Goal: Task Accomplishment & Management: Manage account settings

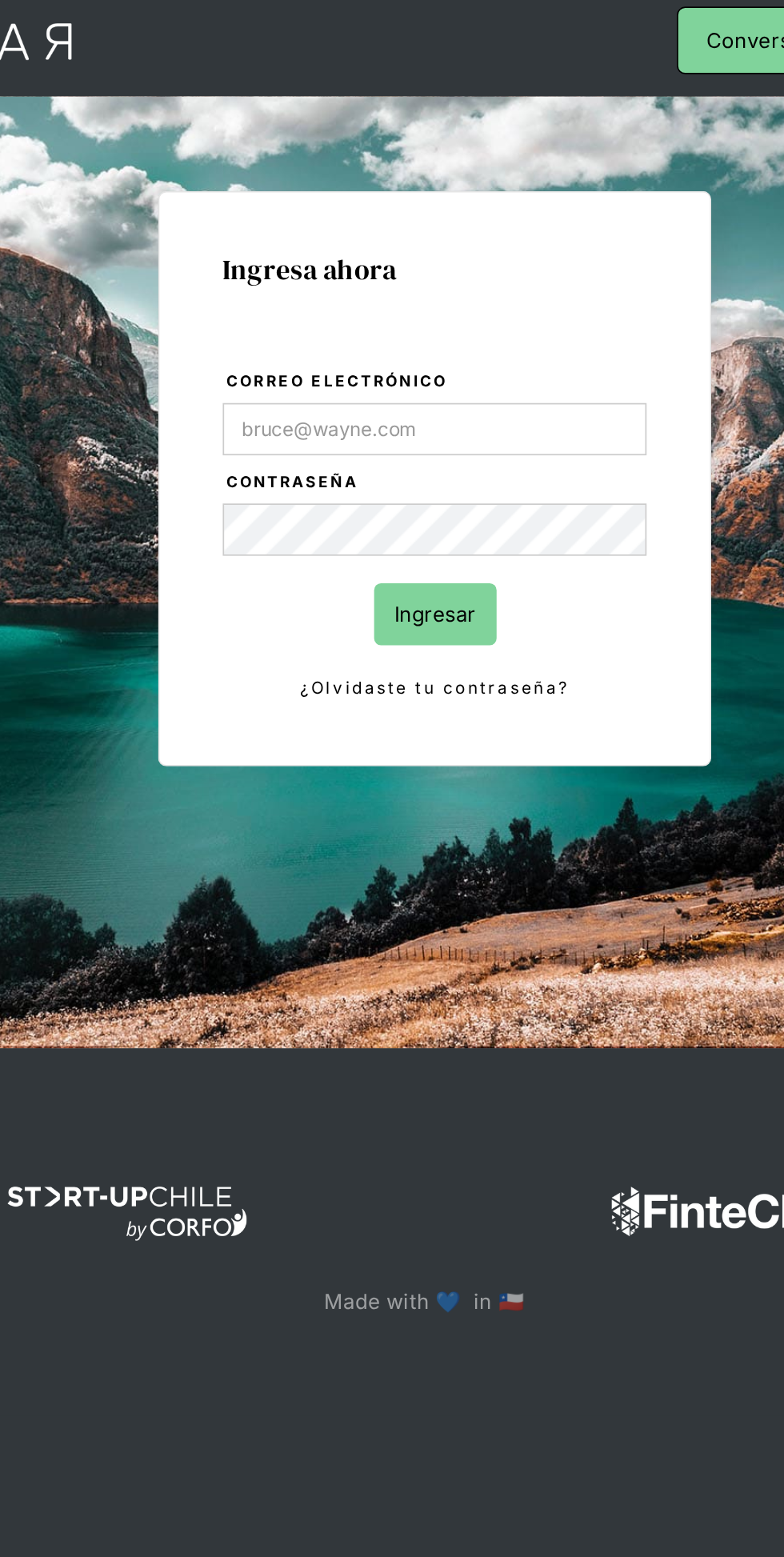
click at [308, 256] on input "Correo electrónico" at bounding box center [391, 257] width 245 height 30
type input "jose.chacon@prontopaga.com"
click at [357, 347] on input "Ingresar" at bounding box center [392, 365] width 71 height 36
